Goal: Task Accomplishment & Management: Complete application form

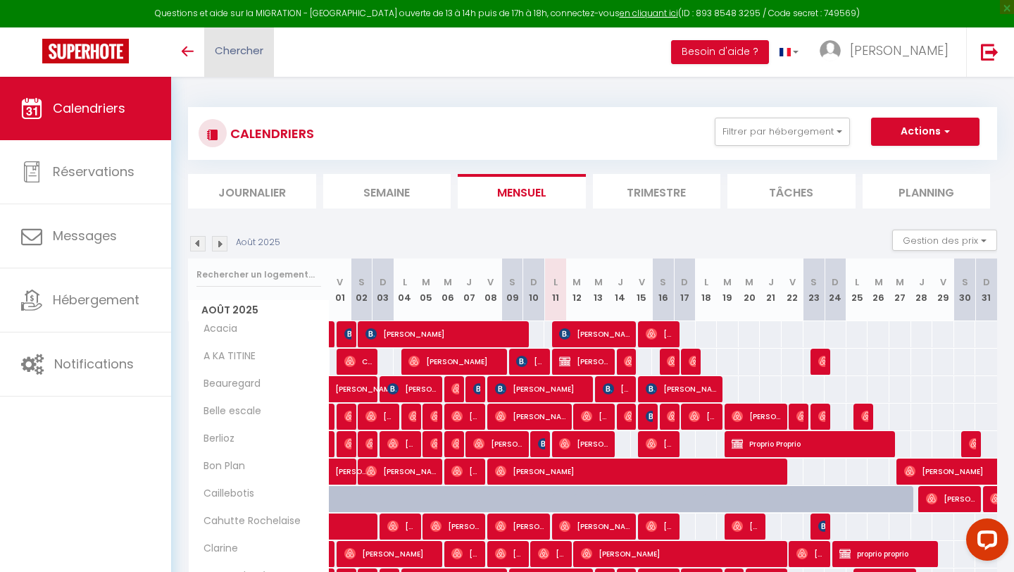
click at [261, 52] on span "Chercher" at bounding box center [239, 50] width 49 height 15
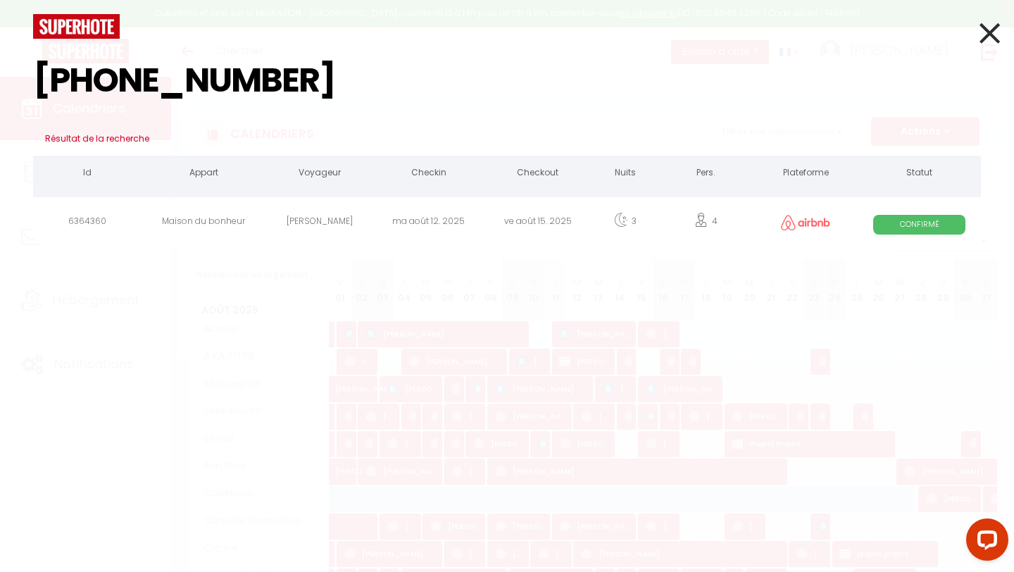
type input "[PHONE_NUMBER]"
click at [292, 211] on div "[PERSON_NAME]" at bounding box center [319, 224] width 109 height 46
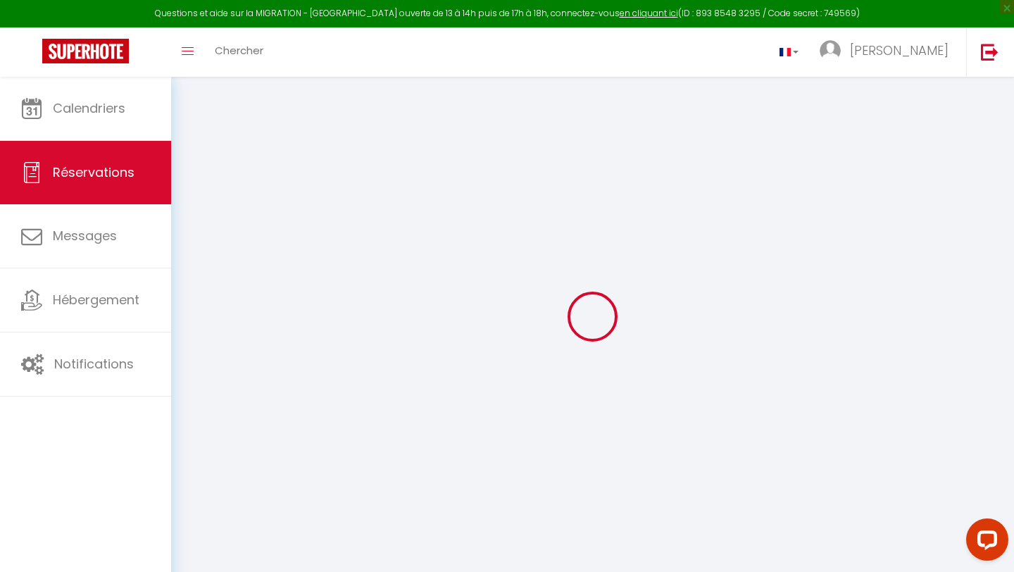
type input "[PERSON_NAME]"
type input "Antheunus"
type input "[EMAIL_ADDRESS][DOMAIN_NAME]"
type input "[PHONE_NUMBER]"
select select
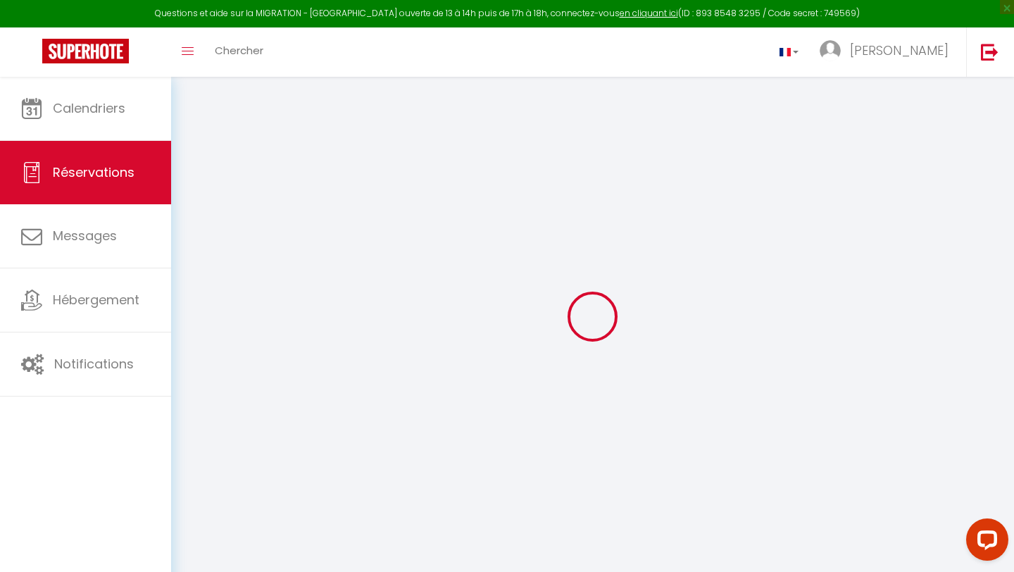
type input "19.69"
select select "69001"
select select "1"
select select
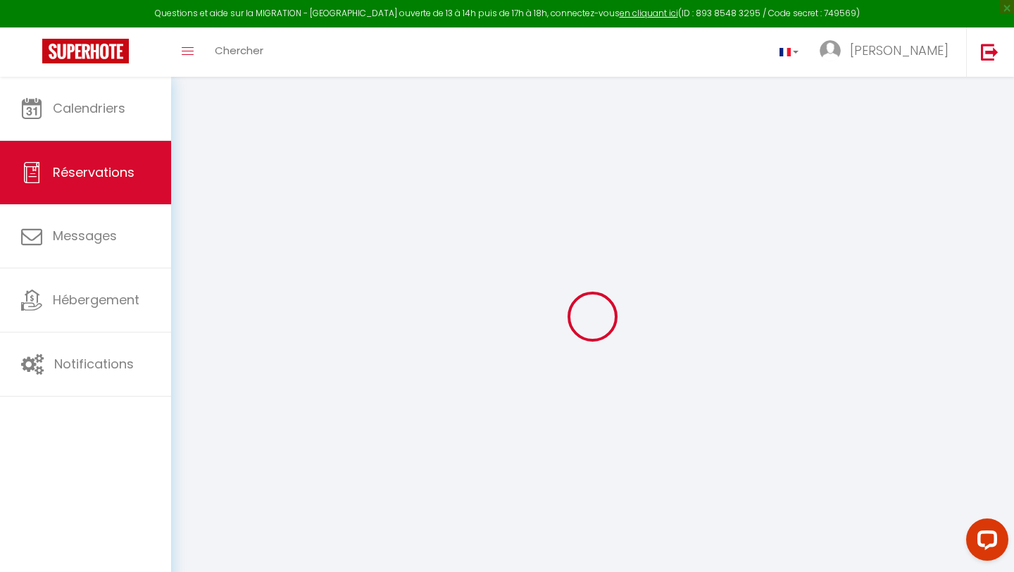
type input "4"
select select "12"
select select
type input "477"
checkbox input "false"
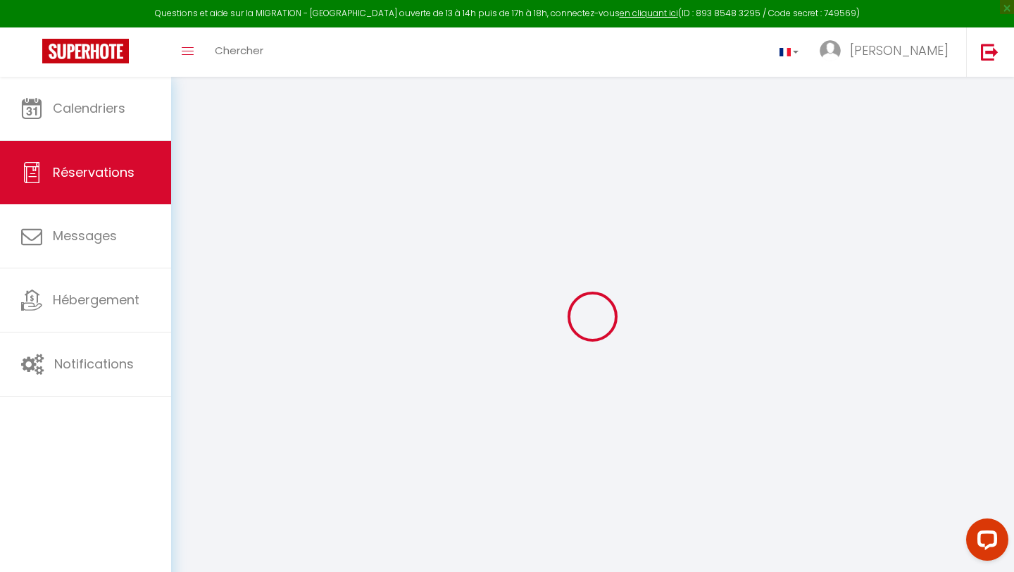
select select "1"
type input "70"
type input "0"
select select
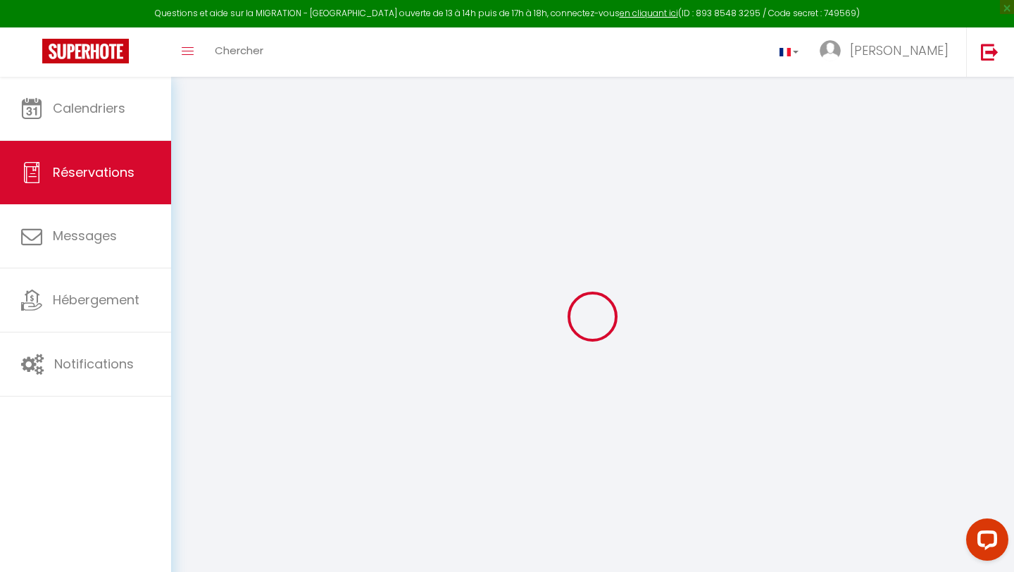
select select
select select "15"
checkbox input "false"
select select
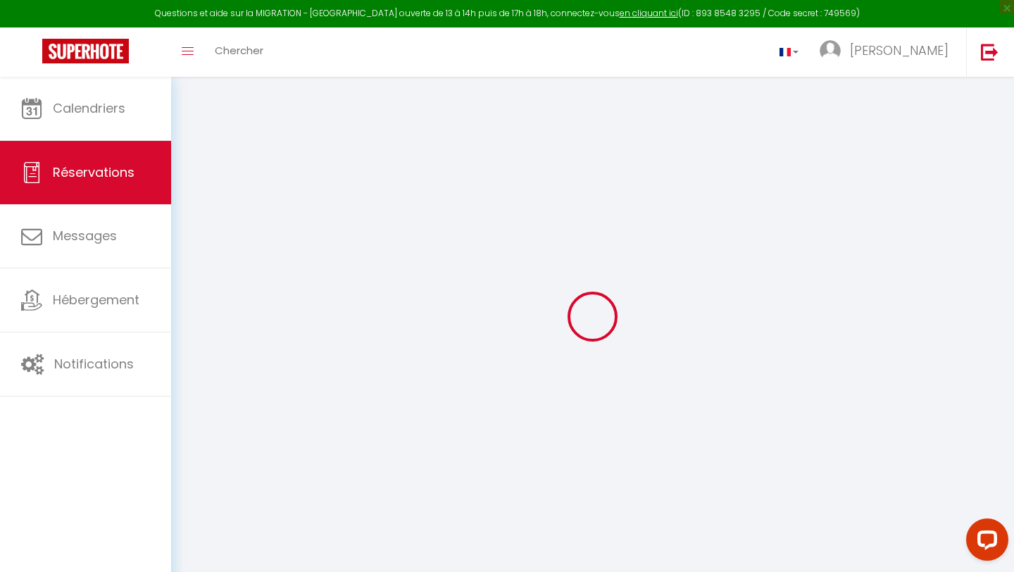
select select
checkbox input "false"
select select
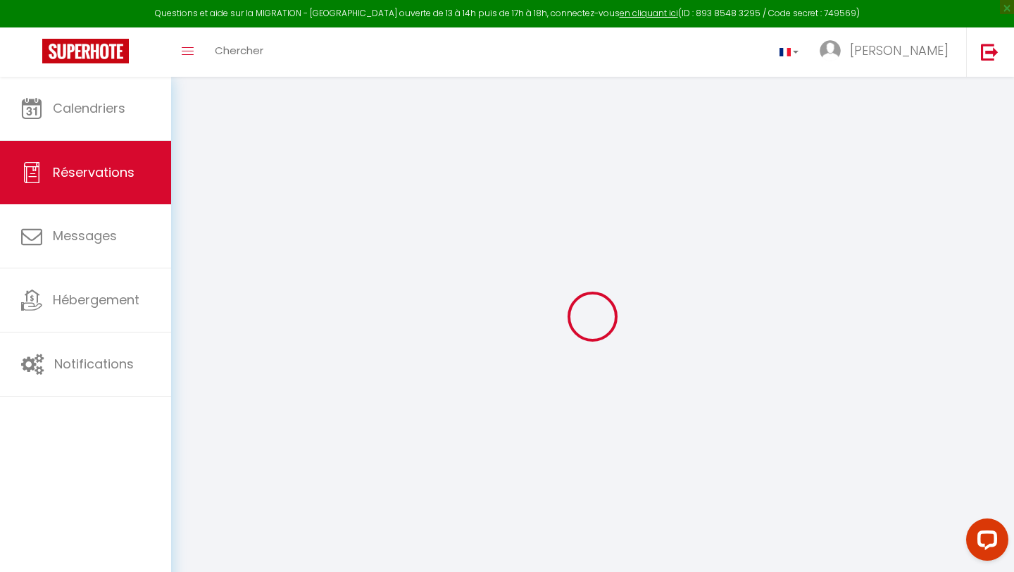
select select
checkbox input "false"
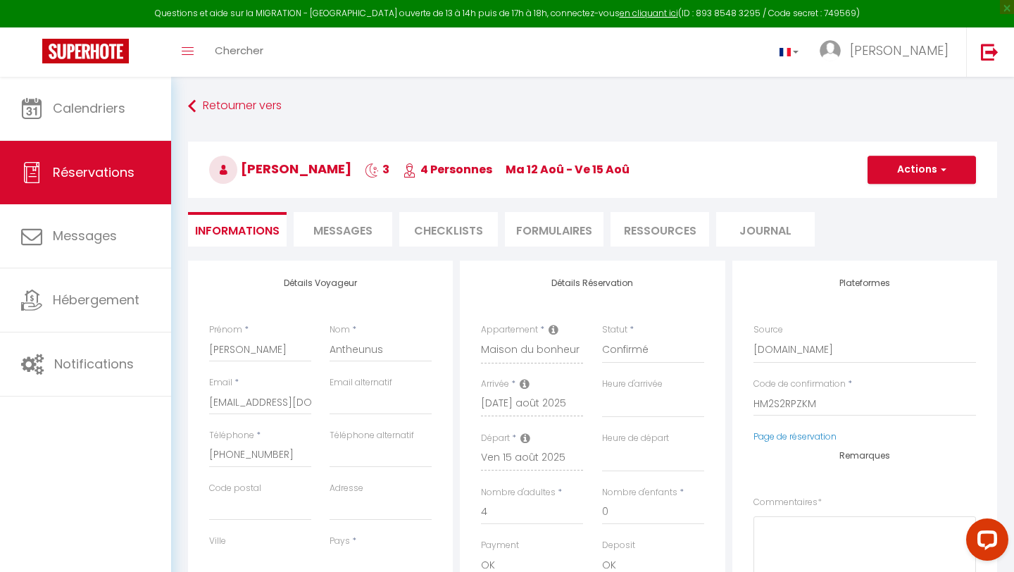
select select
checkbox input "false"
select select
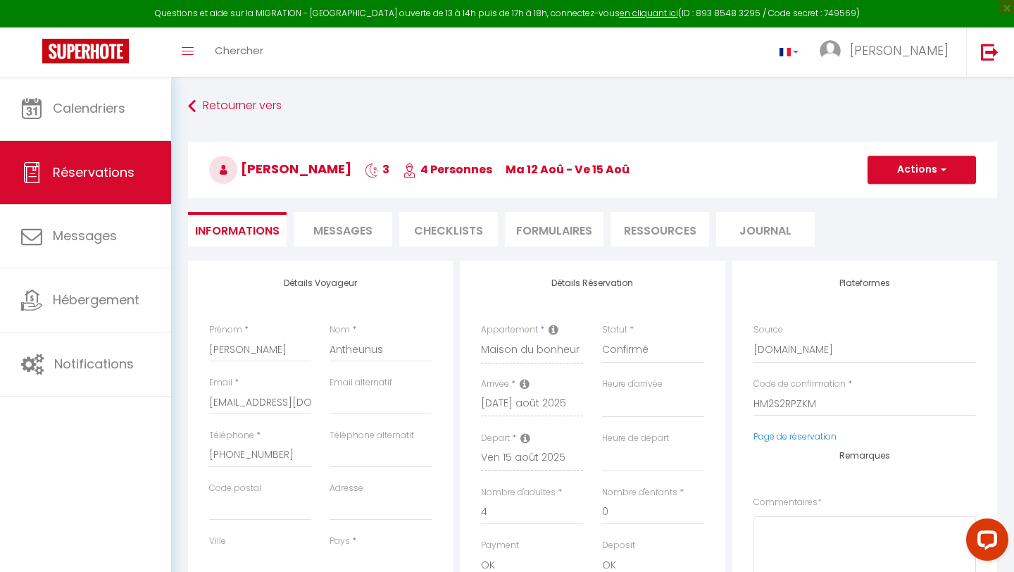
type input "70"
type input "26.23"
select select
checkbox input "false"
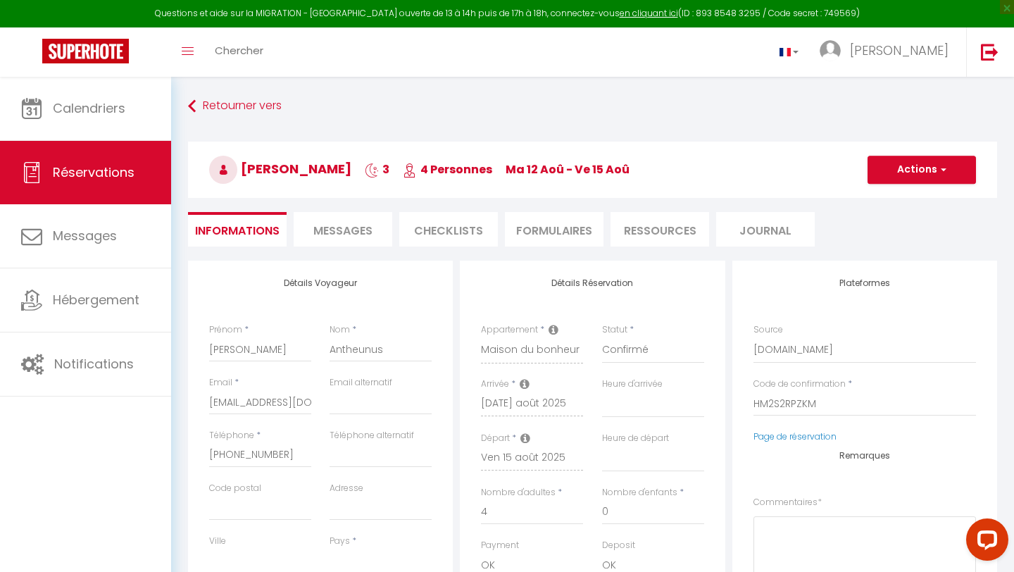
select select
checkbox input "false"
select select
